Goal: Task Accomplishment & Management: Use online tool/utility

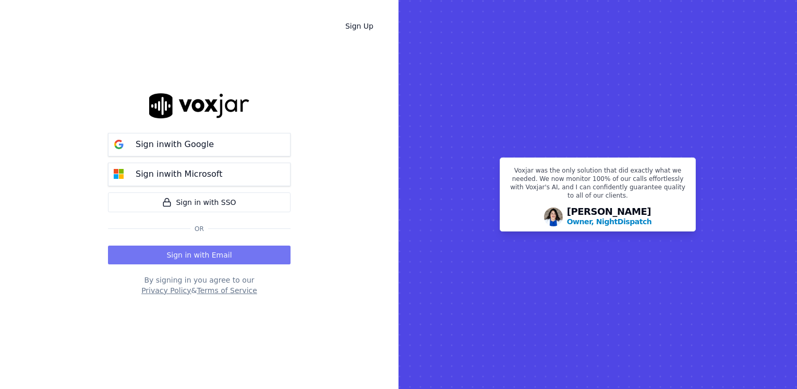
click at [225, 253] on button "Sign in with Email" at bounding box center [199, 255] width 182 height 19
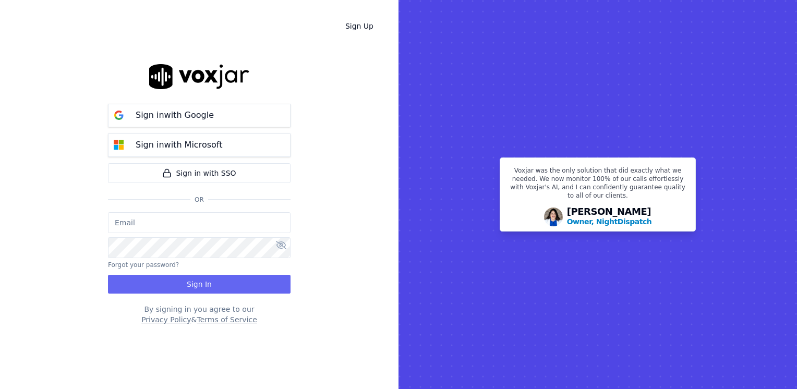
click at [230, 219] on input "email" at bounding box center [199, 222] width 182 height 21
type input "maleman@newwavepower.net"
click at [283, 243] on icon at bounding box center [281, 245] width 10 height 8
click at [282, 243] on icon at bounding box center [281, 245] width 9 height 8
click at [278, 247] on icon at bounding box center [281, 245] width 10 height 8
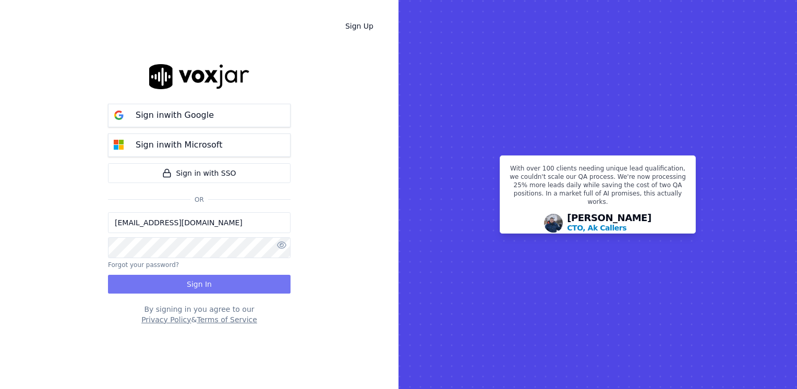
click at [228, 278] on button "Sign In" at bounding box center [199, 284] width 182 height 19
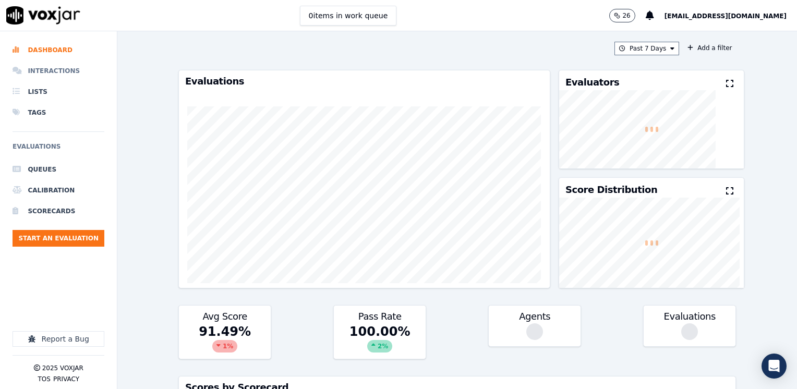
click at [58, 72] on li "Interactions" at bounding box center [59, 70] width 92 height 21
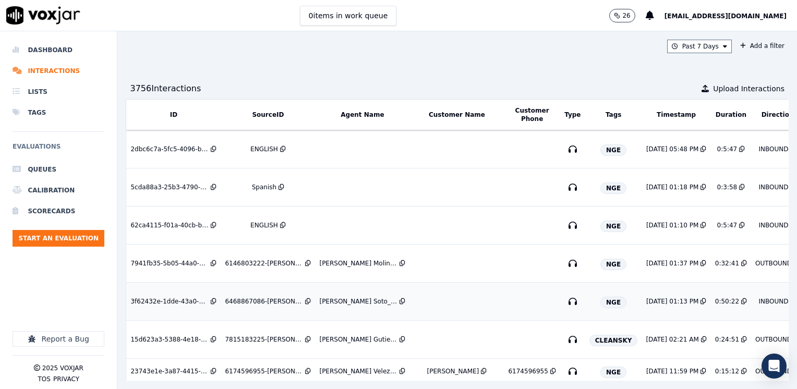
scroll to position [104, 0]
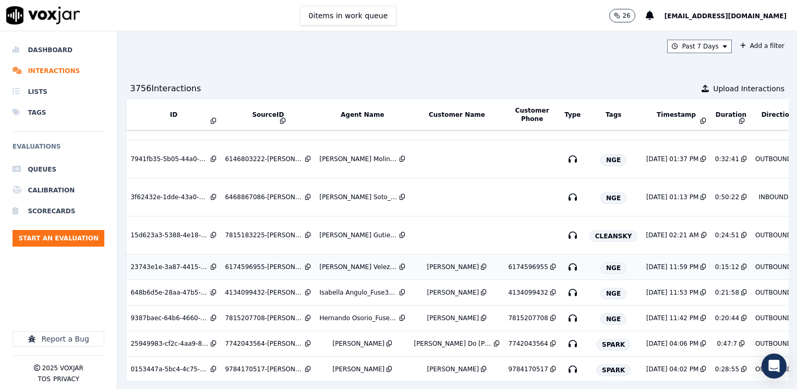
click at [446, 266] on div "[PERSON_NAME]" at bounding box center [453, 267] width 52 height 8
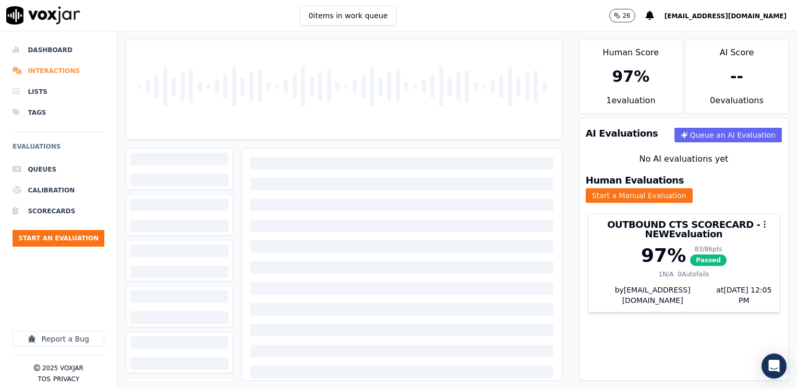
click at [45, 66] on li "Interactions" at bounding box center [59, 70] width 92 height 21
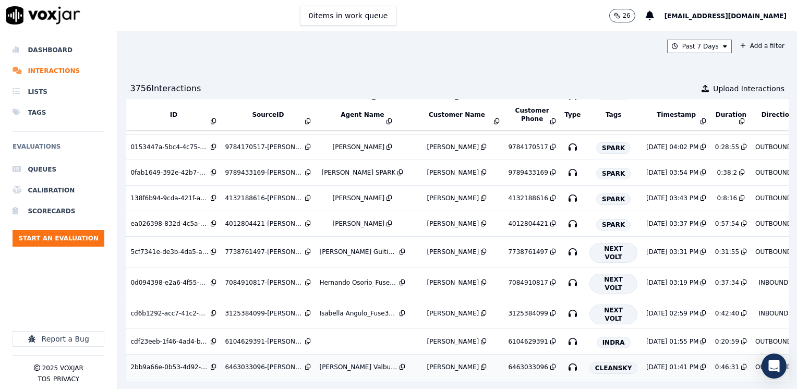
scroll to position [372, 0]
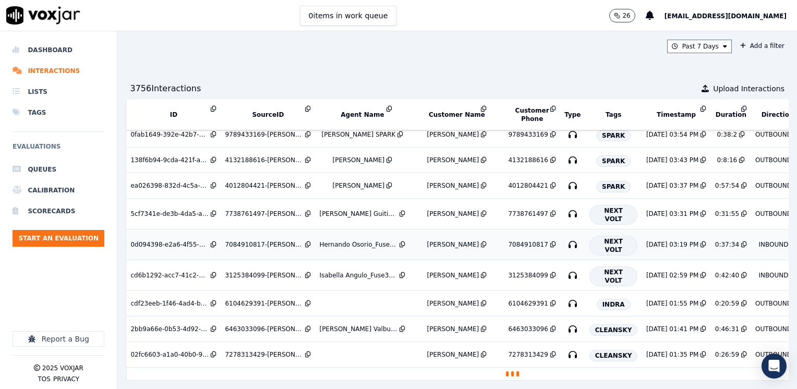
click at [374, 229] on td "Hernando Osorio_Fuse3032_NGE" at bounding box center [362, 244] width 94 height 31
